Goal: Check status: Check status

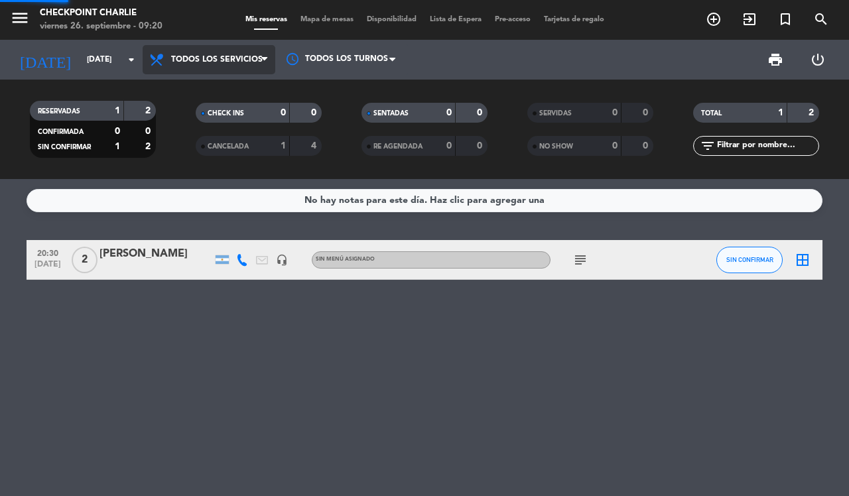
click at [220, 91] on div "menu Checkpoint [PERSON_NAME][DATE] 26. septiembre - 09:20 Mis reservas Mapa de…" at bounding box center [424, 89] width 849 height 179
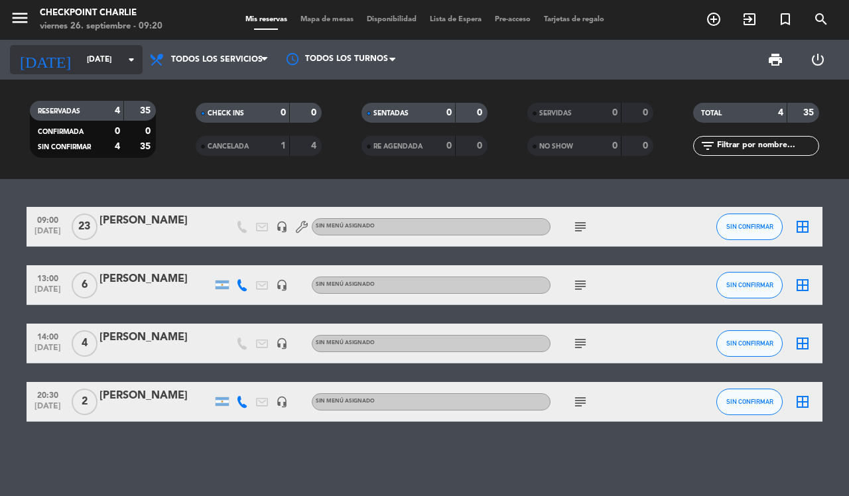
click at [113, 60] on input "[DATE]" at bounding box center [132, 59] width 105 height 23
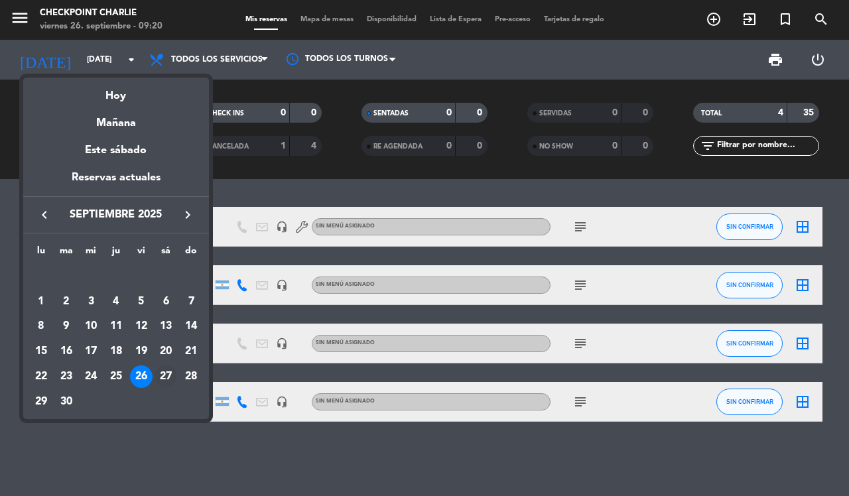
click at [160, 378] on div "27" at bounding box center [166, 376] width 23 height 23
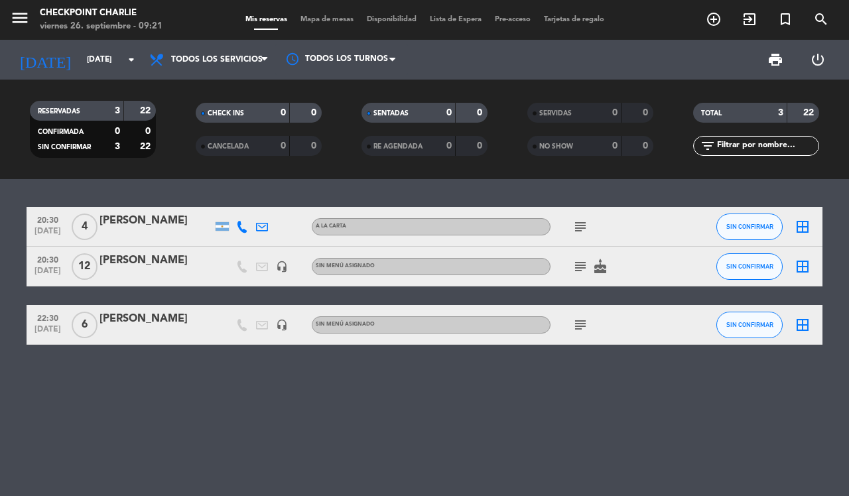
click at [584, 230] on icon "subject" at bounding box center [580, 227] width 16 height 16
click at [576, 270] on icon "subject" at bounding box center [580, 267] width 16 height 16
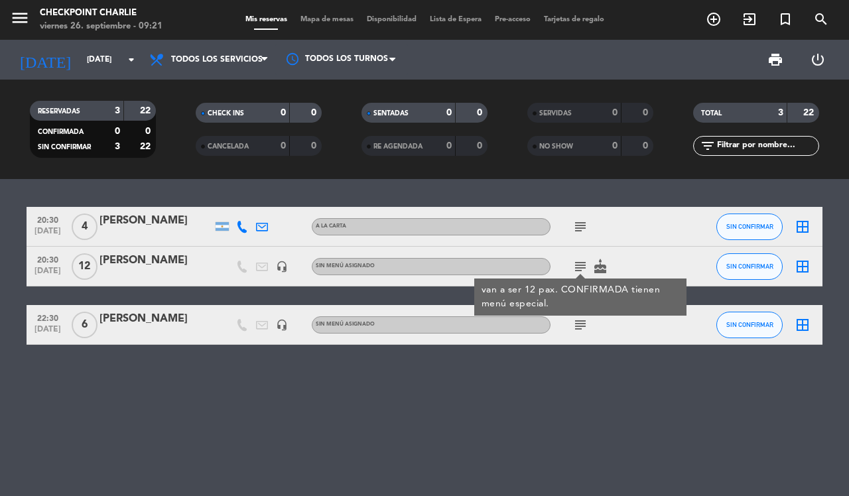
click at [575, 330] on icon "subject" at bounding box center [580, 325] width 16 height 16
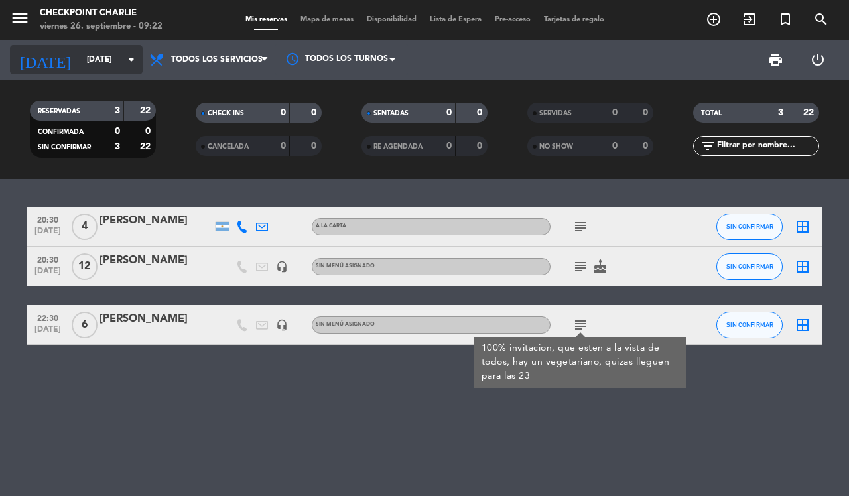
click at [87, 62] on input "[DATE]" at bounding box center [132, 59] width 105 height 23
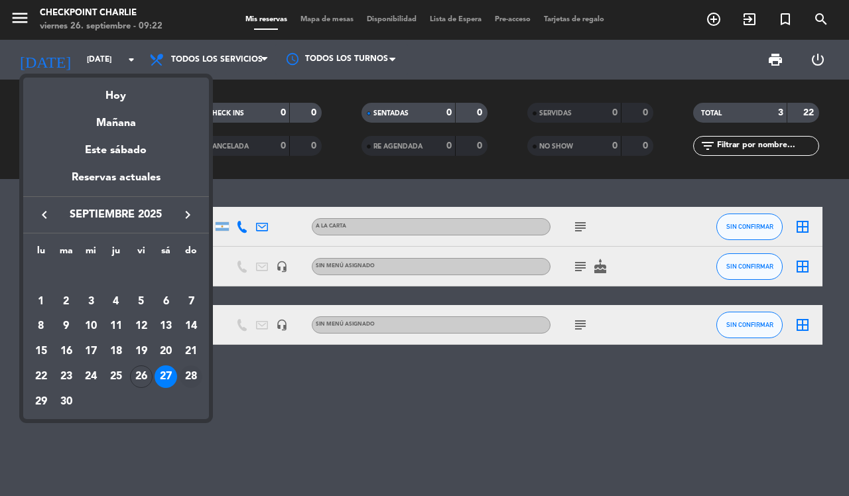
click at [190, 375] on div "28" at bounding box center [191, 376] width 23 height 23
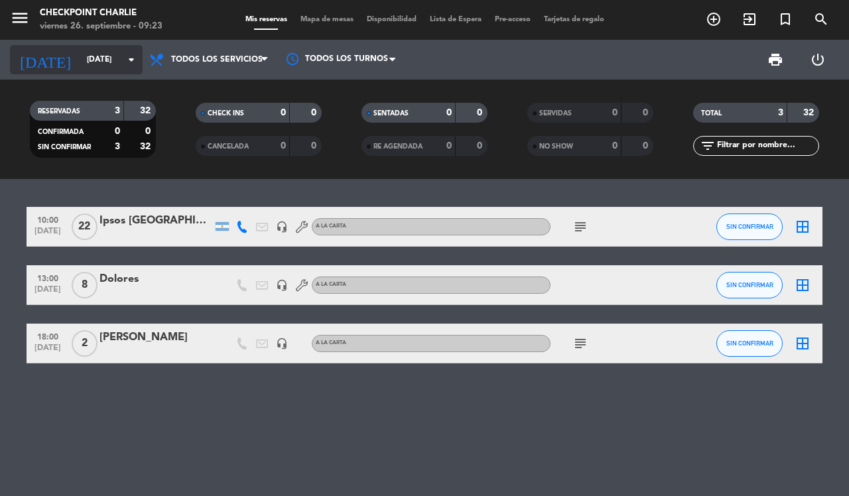
click at [80, 54] on input "[DATE]" at bounding box center [132, 59] width 105 height 23
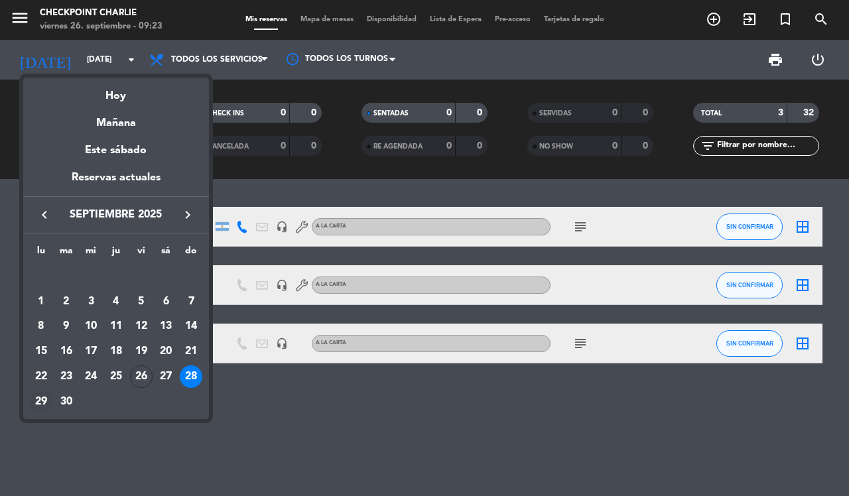
click at [38, 402] on div "29" at bounding box center [41, 402] width 23 height 23
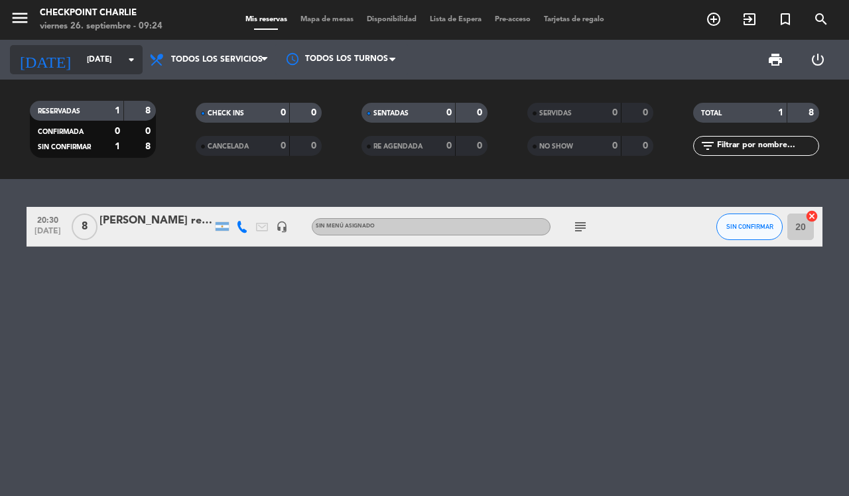
click at [131, 60] on icon "arrow_drop_down" at bounding box center [131, 60] width 16 height 16
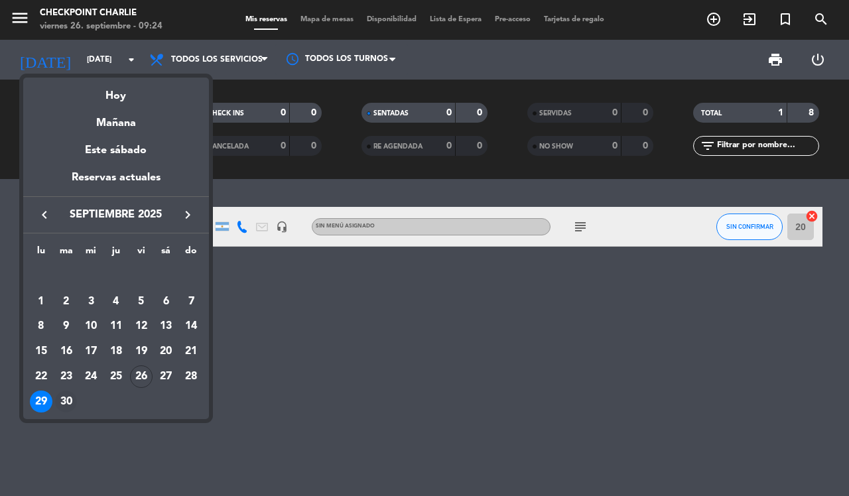
click at [60, 399] on div "30" at bounding box center [66, 402] width 23 height 23
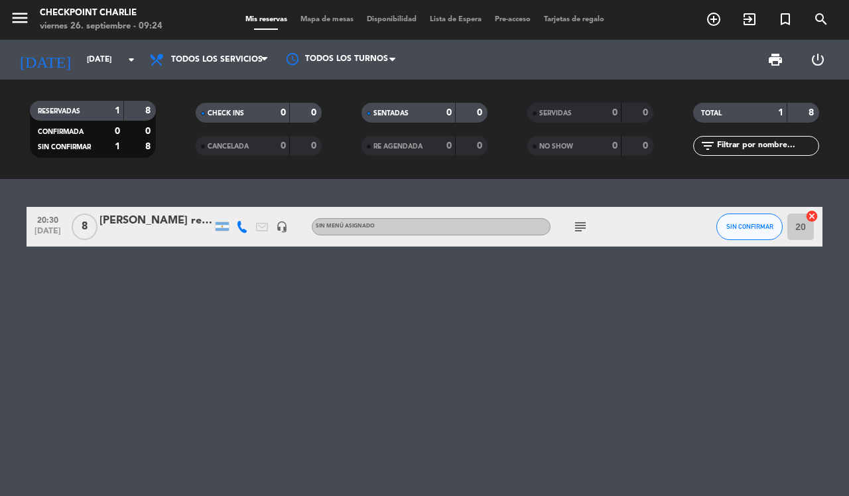
type input "[DATE]"
